Goal: Navigation & Orientation: Find specific page/section

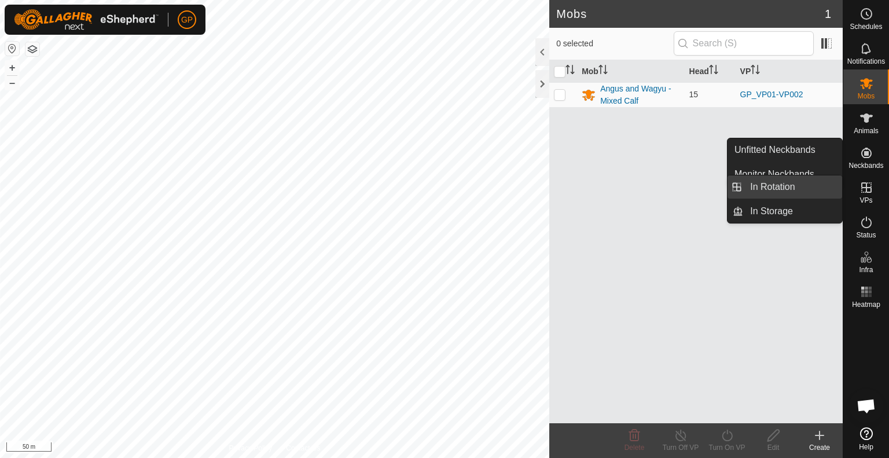
click at [778, 188] on link "In Rotation" at bounding box center [792, 186] width 99 height 23
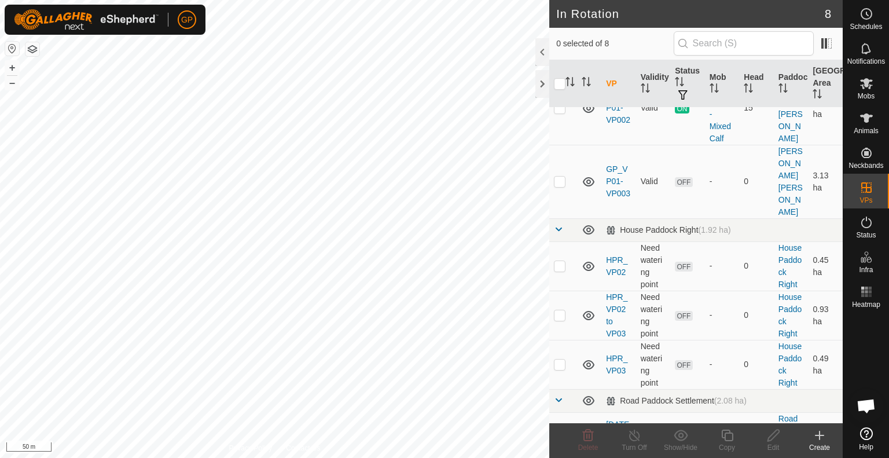
scroll to position [229, 0]
